Goal: Task Accomplishment & Management: Complete application form

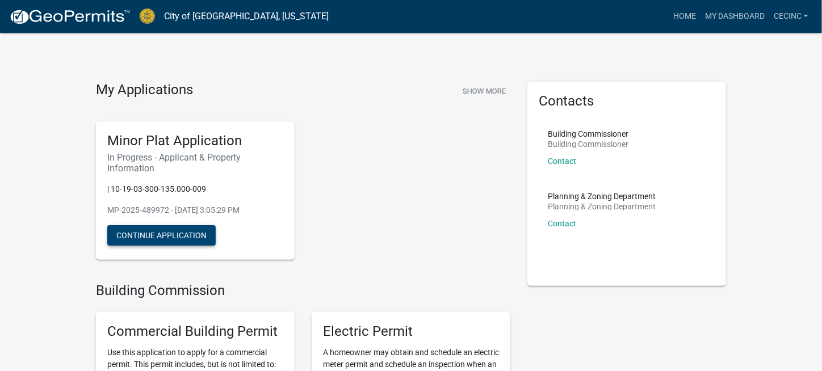
click at [166, 233] on button "Continue Application" at bounding box center [161, 235] width 108 height 20
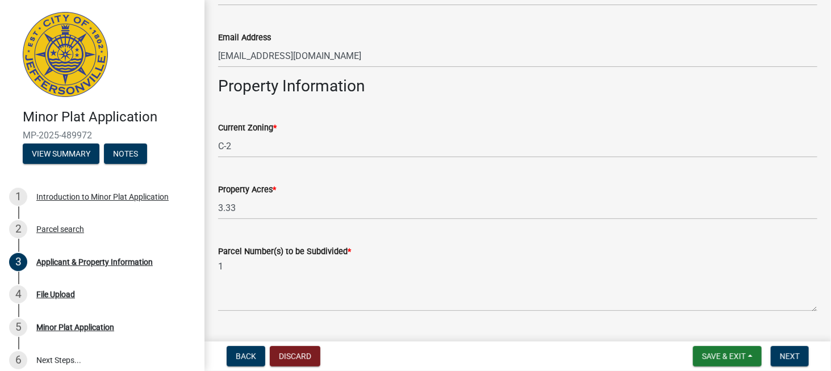
scroll to position [752, 0]
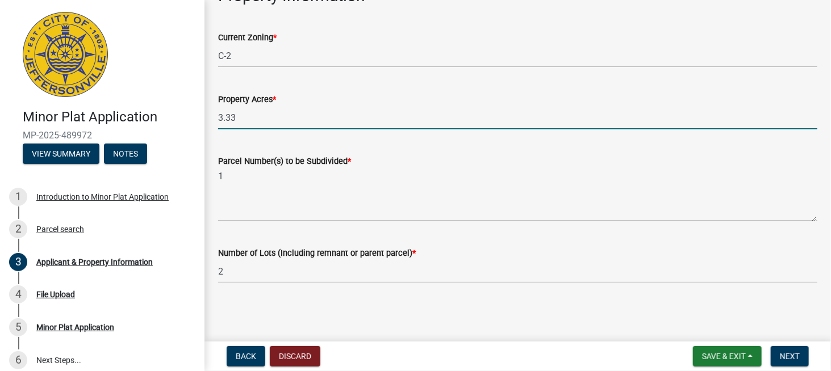
drag, startPoint x: 261, startPoint y: 114, endPoint x: 162, endPoint y: 111, distance: 98.3
click at [162, 111] on div "Minor Plat Application MP-2025-489972 View Summary Notes 1 Introduction to Mino…" at bounding box center [415, 185] width 831 height 371
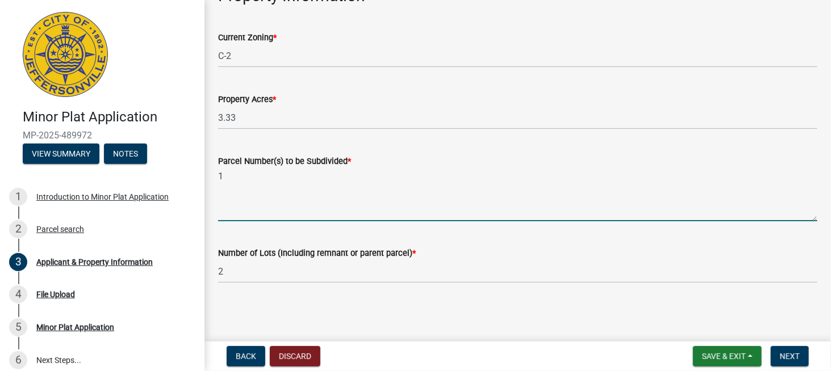
click at [547, 203] on textarea "1" at bounding box center [517, 194] width 599 height 53
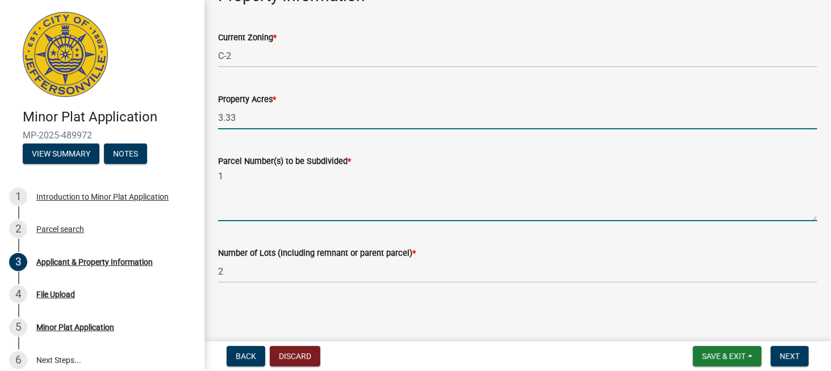
click at [256, 118] on input "3.33" at bounding box center [517, 117] width 599 height 23
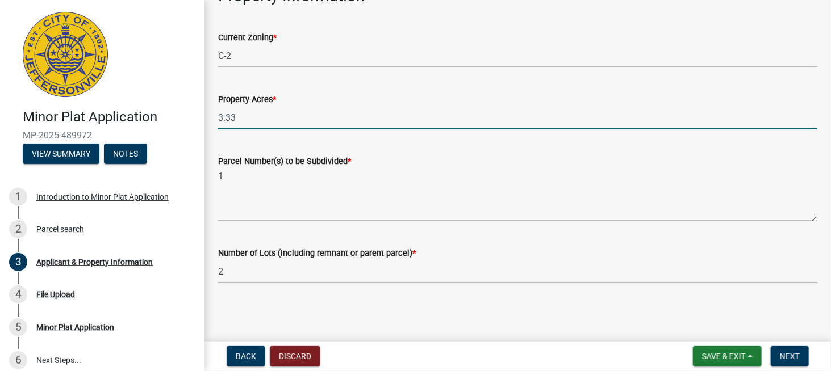
drag, startPoint x: 257, startPoint y: 115, endPoint x: 210, endPoint y: 115, distance: 47.1
click at [210, 115] on div "Property Acres * 3.33" at bounding box center [518, 103] width 616 height 53
type input "4.193"
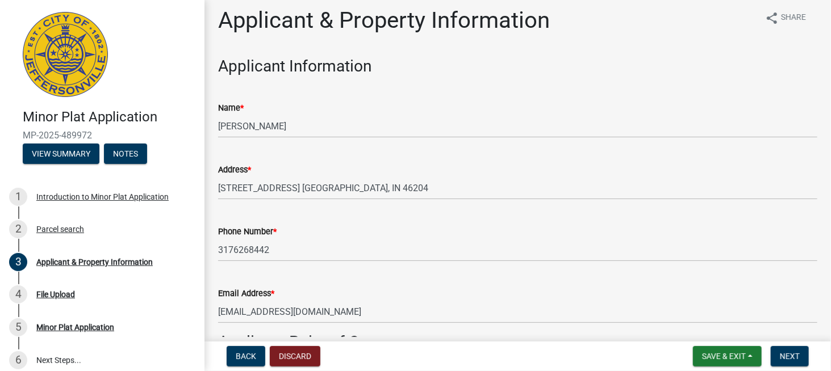
scroll to position [0, 0]
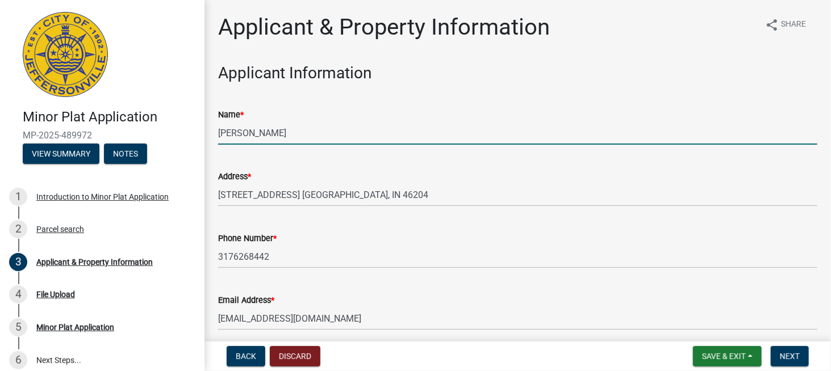
click at [240, 130] on input "[PERSON_NAME]" at bounding box center [517, 133] width 599 height 23
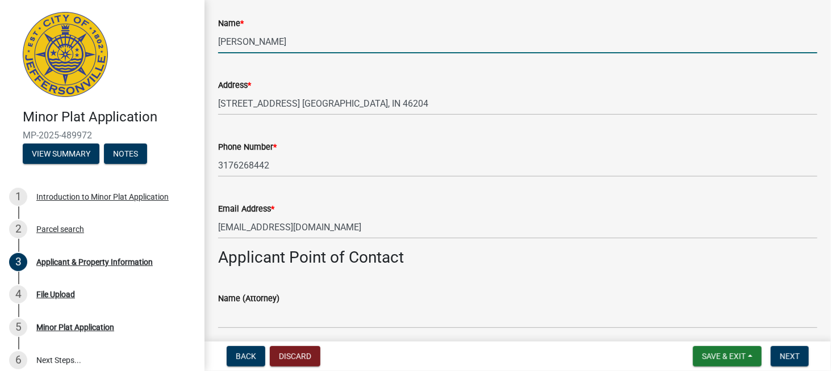
scroll to position [94, 0]
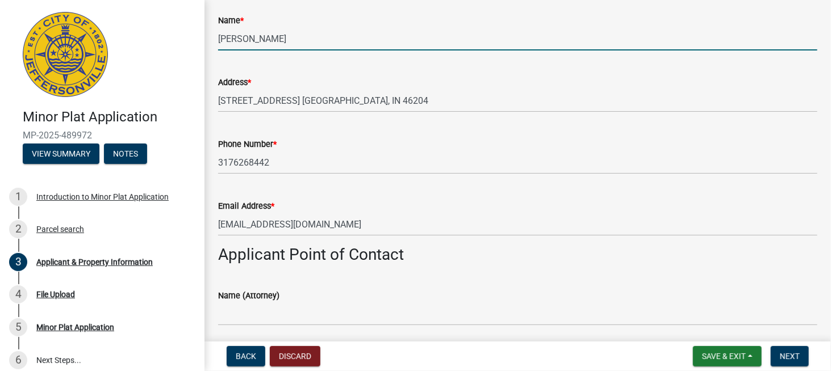
type input "[PERSON_NAME]"
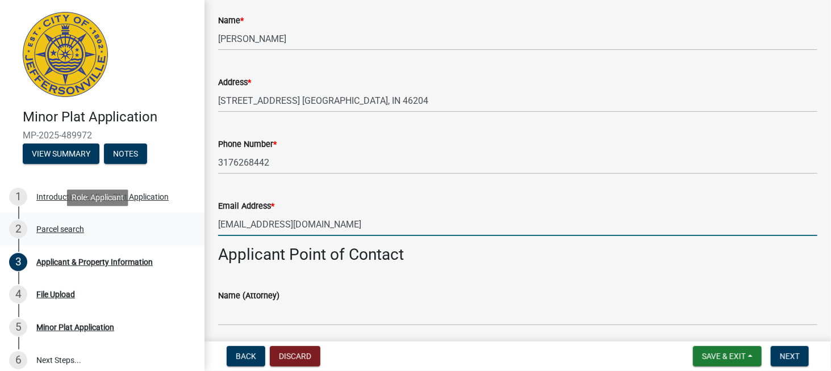
drag, startPoint x: 369, startPoint y: 225, endPoint x: 153, endPoint y: 222, distance: 215.8
click at [153, 222] on div "Minor Plat Application MP-2025-489972 View Summary Notes 1 Introduction to Mino…" at bounding box center [415, 185] width 831 height 371
type input "[EMAIL_ADDRESS][DOMAIN_NAME]"
drag, startPoint x: 432, startPoint y: 271, endPoint x: 450, endPoint y: 275, distance: 18.7
click at [437, 271] on wm-data-entity-input "Applicant Point of Contact" at bounding box center [517, 259] width 599 height 28
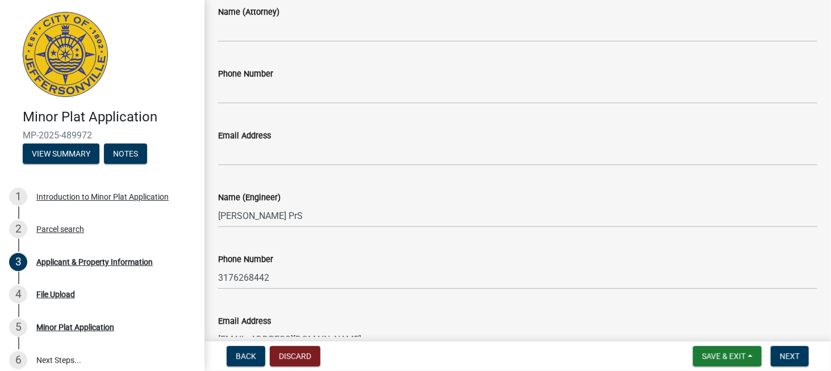
scroll to position [473, 0]
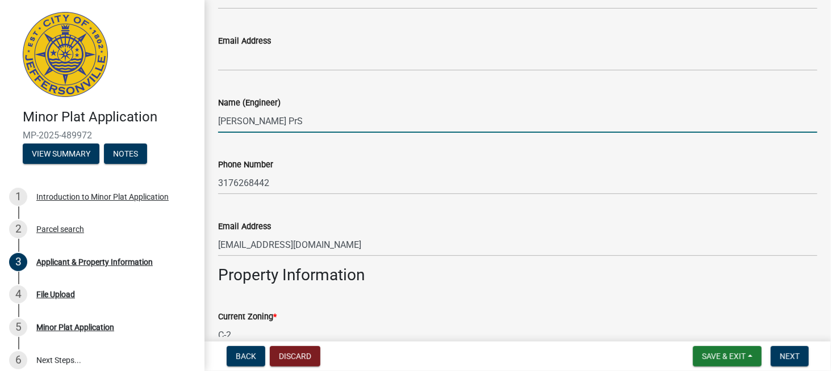
click at [269, 119] on input "[PERSON_NAME] PrS" at bounding box center [517, 121] width 599 height 23
type input "[PERSON_NAME] PS"
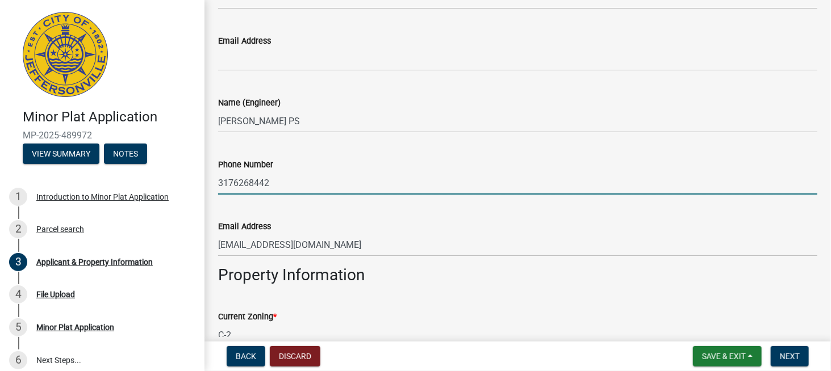
click at [309, 182] on input "3176268442" at bounding box center [517, 182] width 599 height 23
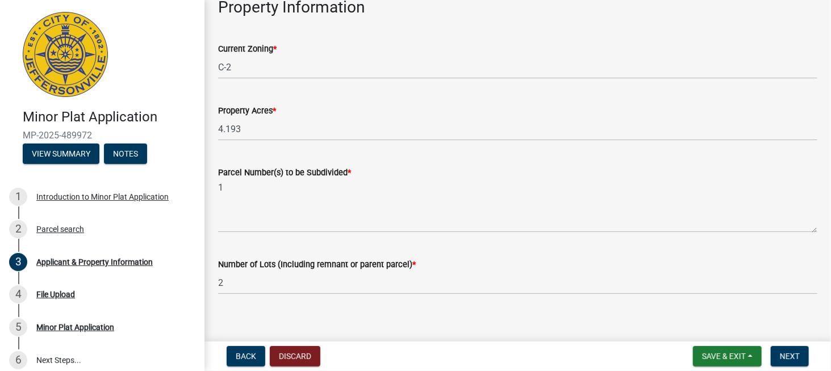
scroll to position [752, 0]
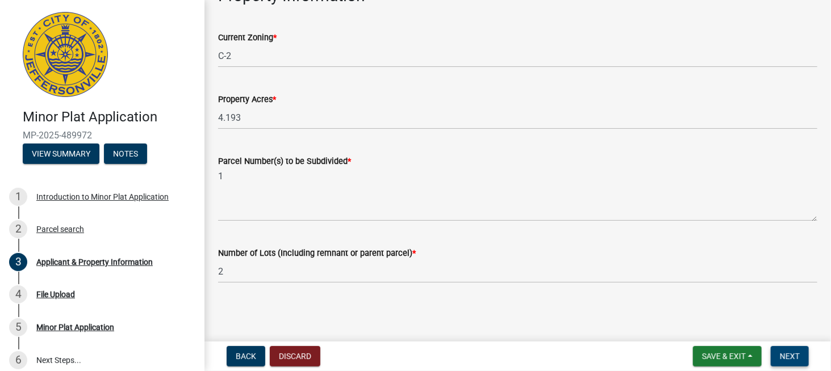
drag, startPoint x: 800, startPoint y: 359, endPoint x: 794, endPoint y: 362, distance: 6.3
click at [800, 359] on button "Next" at bounding box center [790, 356] width 38 height 20
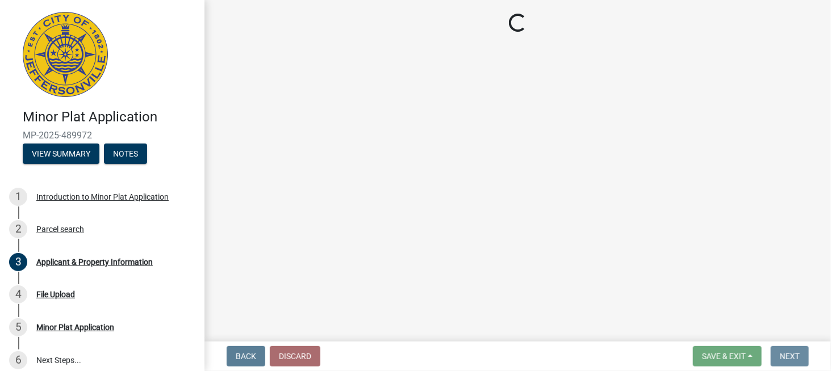
scroll to position [0, 0]
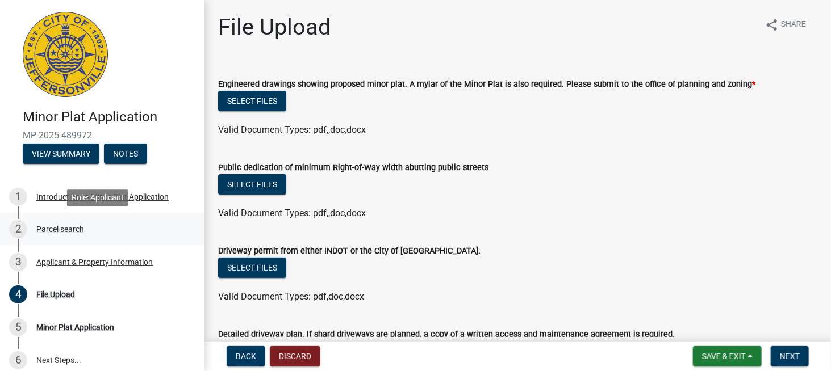
click at [59, 228] on div "Parcel search" at bounding box center [60, 229] width 48 height 8
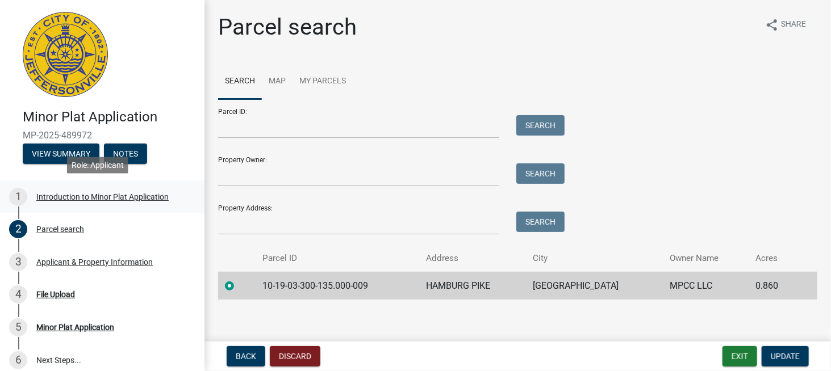
click at [69, 198] on div "Introduction to Minor Plat Application" at bounding box center [102, 197] width 132 height 8
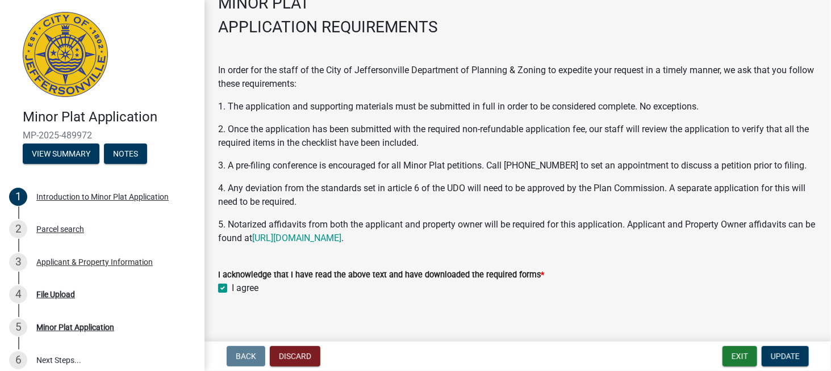
scroll to position [82, 0]
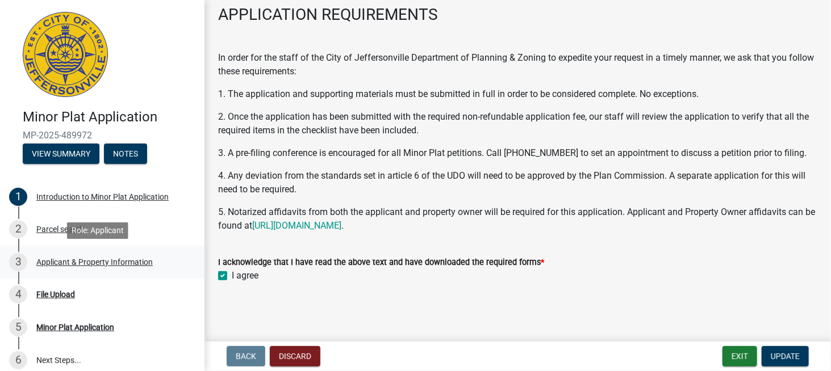
click at [44, 260] on div "Applicant & Property Information" at bounding box center [94, 262] width 116 height 8
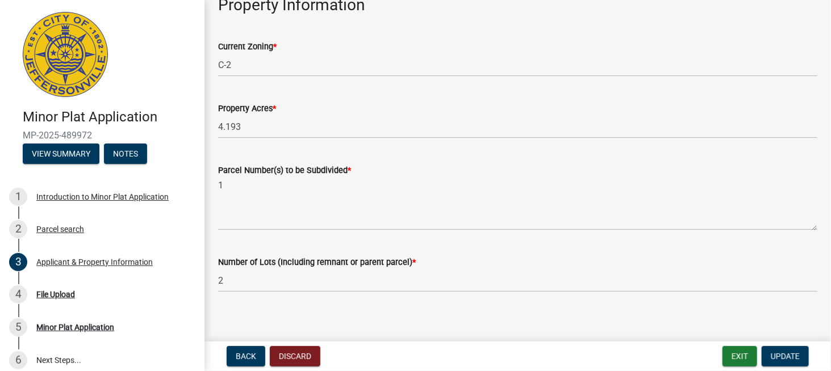
scroll to position [752, 0]
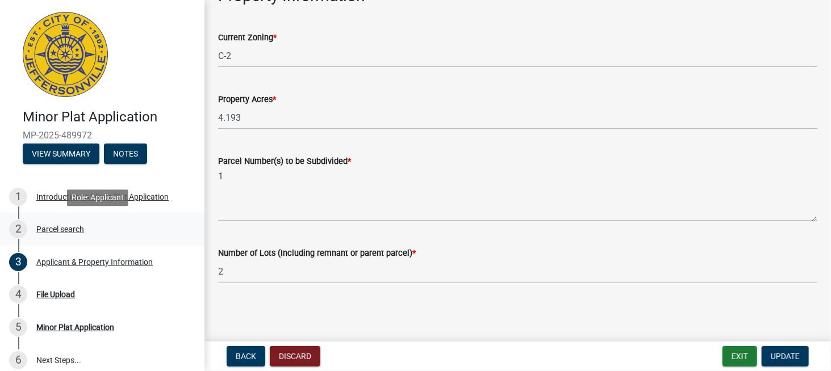
click at [53, 229] on div "Parcel search" at bounding box center [60, 229] width 48 height 8
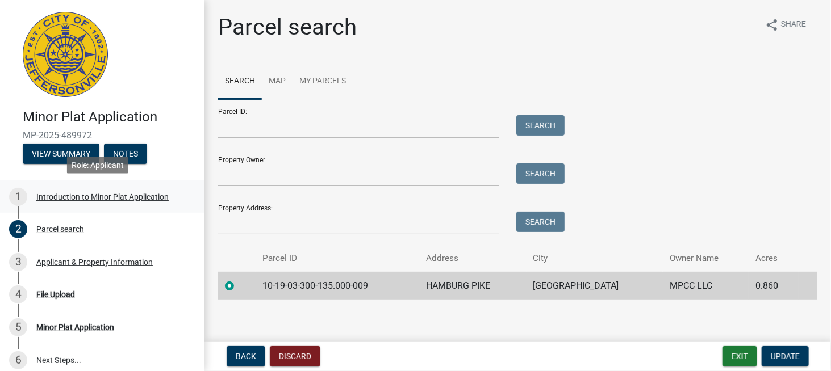
click at [50, 195] on div "Introduction to Minor Plat Application" at bounding box center [102, 197] width 132 height 8
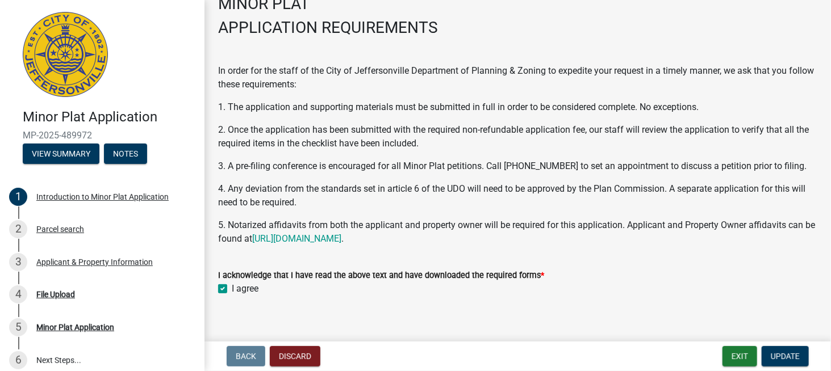
scroll to position [82, 0]
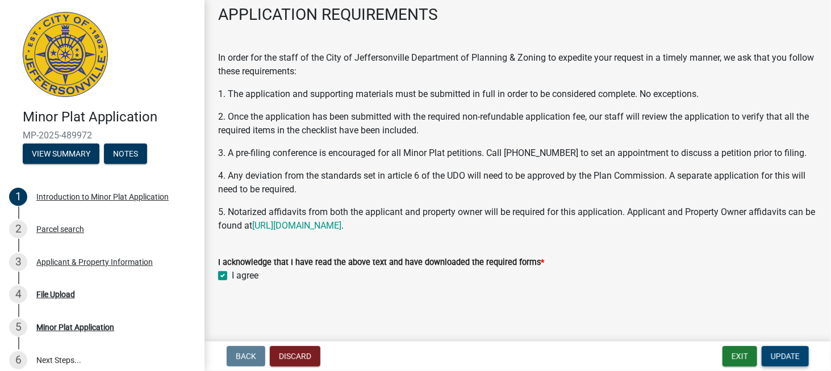
click at [796, 359] on span "Update" at bounding box center [785, 356] width 29 height 9
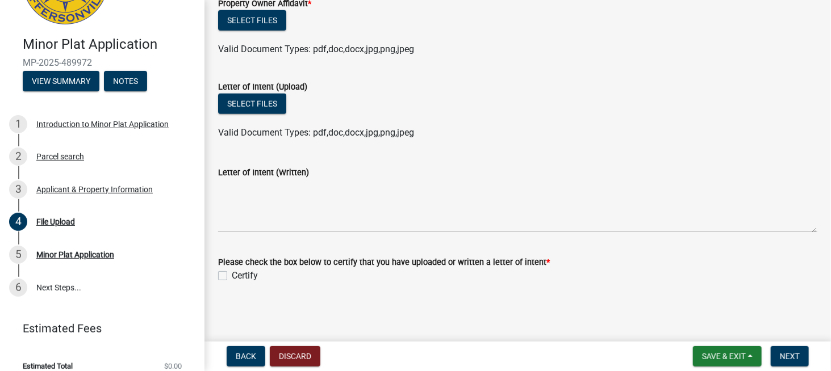
scroll to position [85, 0]
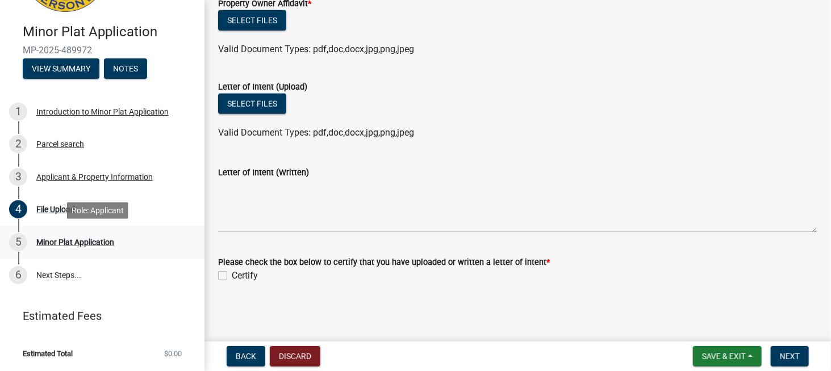
click at [73, 241] on div "Minor Plat Application" at bounding box center [75, 242] width 78 height 8
click at [49, 240] on div "Minor Plat Application" at bounding box center [75, 242] width 78 height 8
click at [794, 359] on span "Next" at bounding box center [790, 356] width 20 height 9
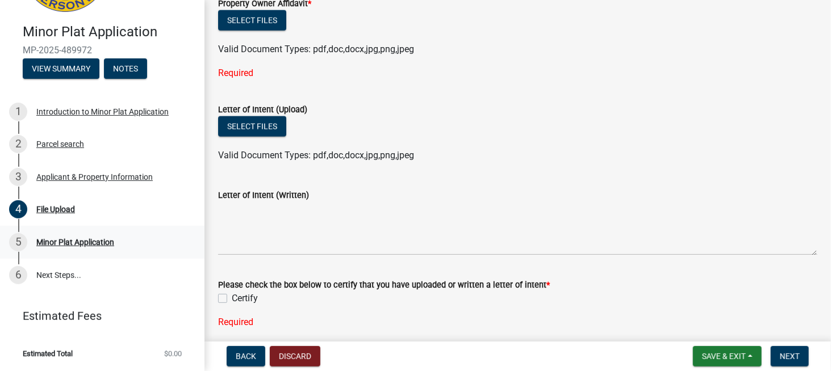
click at [79, 244] on div "Minor Plat Application" at bounding box center [75, 242] width 78 height 8
click at [43, 271] on link "6 Next Steps..." at bounding box center [102, 275] width 204 height 33
click at [76, 112] on div "Introduction to Minor Plat Application" at bounding box center [102, 112] width 132 height 8
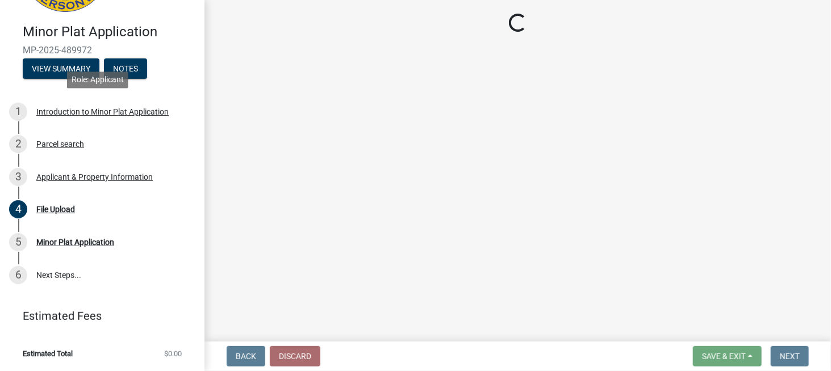
scroll to position [0, 0]
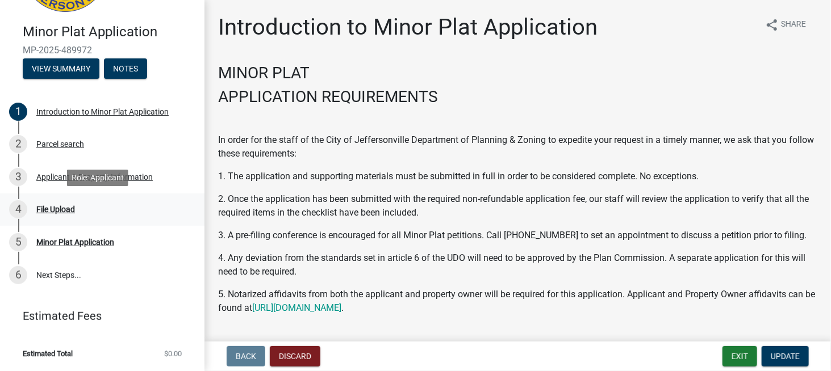
click at [72, 211] on div "File Upload" at bounding box center [55, 210] width 39 height 8
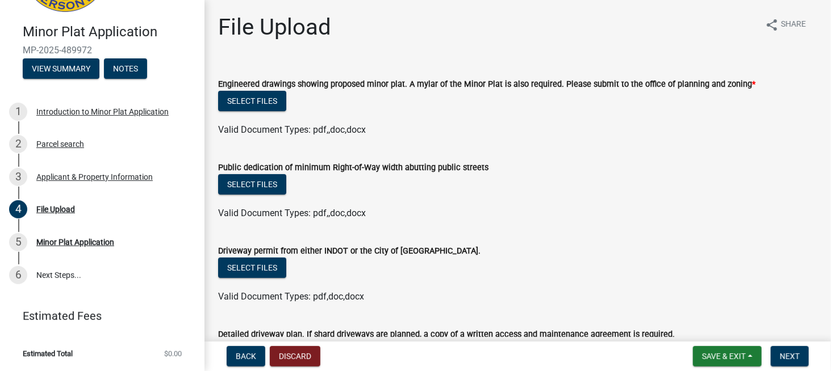
click at [631, 211] on div "Valid Document Types: pdf,,doc,docx" at bounding box center [518, 214] width 616 height 14
